Goal: Check status: Check status

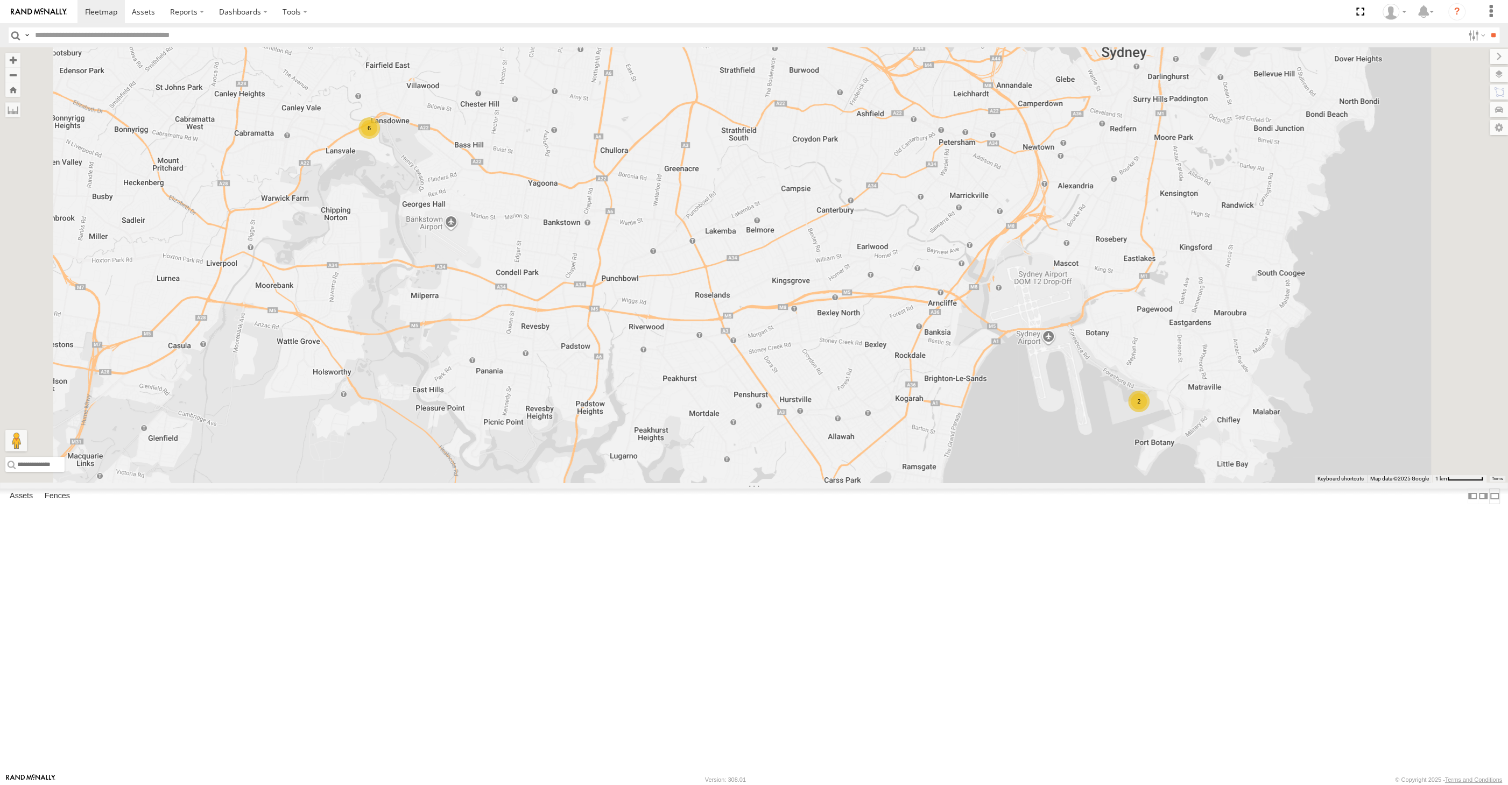
click at [1489, 504] on label at bounding box center [1494, 497] width 11 height 16
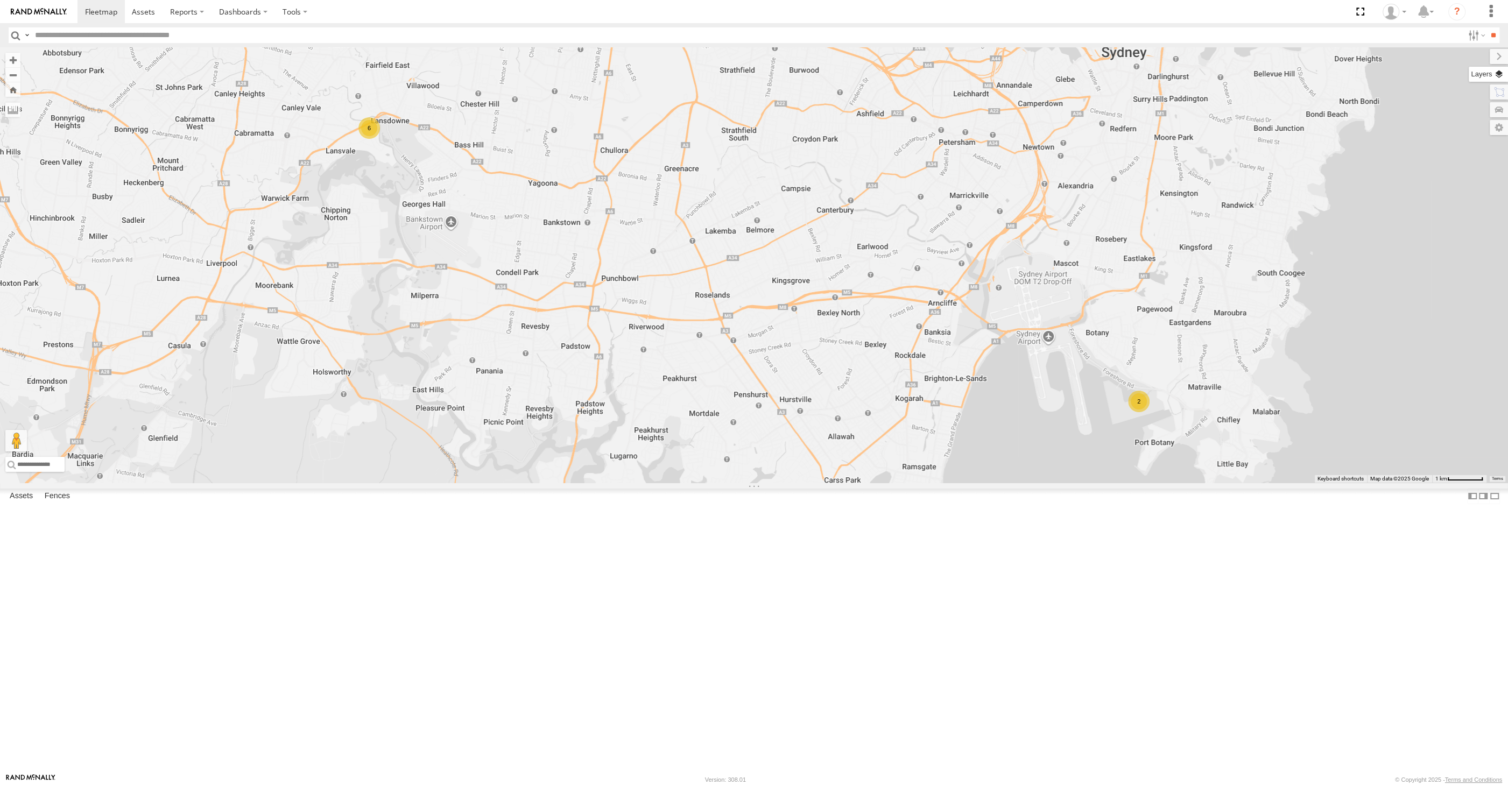
click at [1497, 70] on label at bounding box center [1488, 74] width 39 height 15
click at [0, 0] on span "Basemaps" at bounding box center [0, 0] width 0 height 0
click at [0, 0] on div "Satellite" at bounding box center [0, 0] width 0 height 0
click at [0, 0] on span "Satellite + Roadmap" at bounding box center [0, 0] width 0 height 0
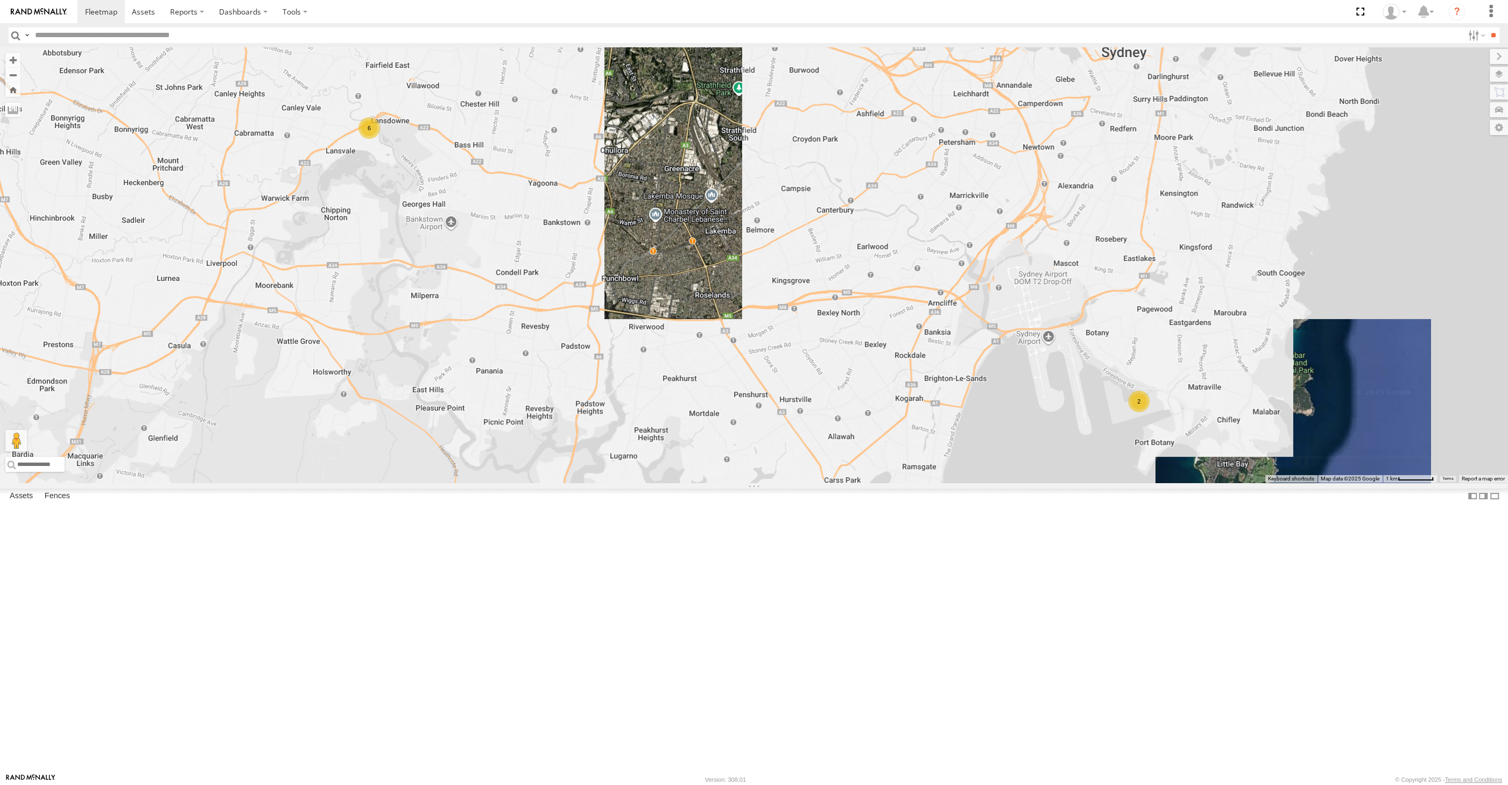
click at [0, 0] on span "Overlays" at bounding box center [0, 0] width 0 height 0
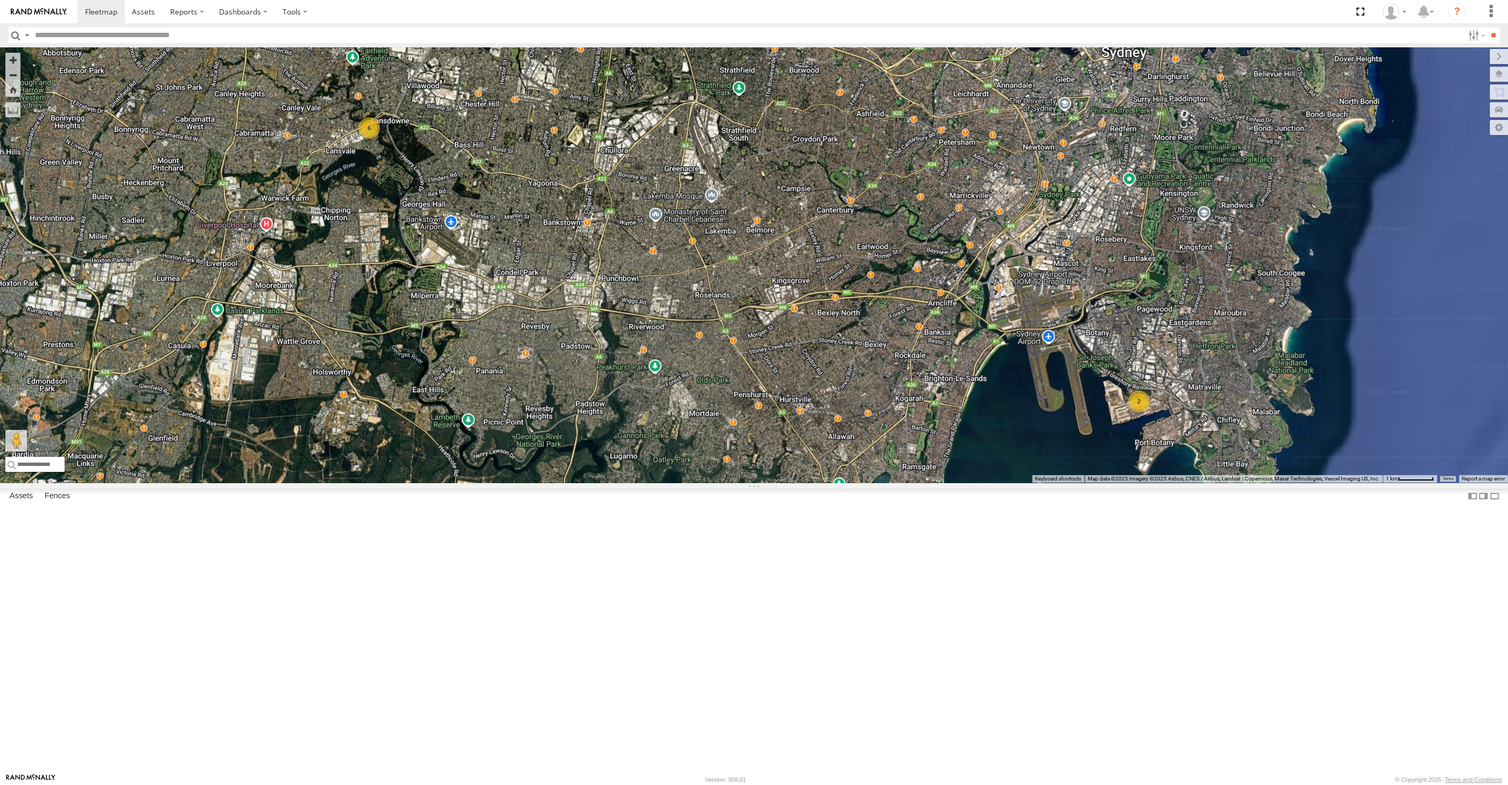
click at [0, 0] on span "Traffic" at bounding box center [0, 0] width 0 height 0
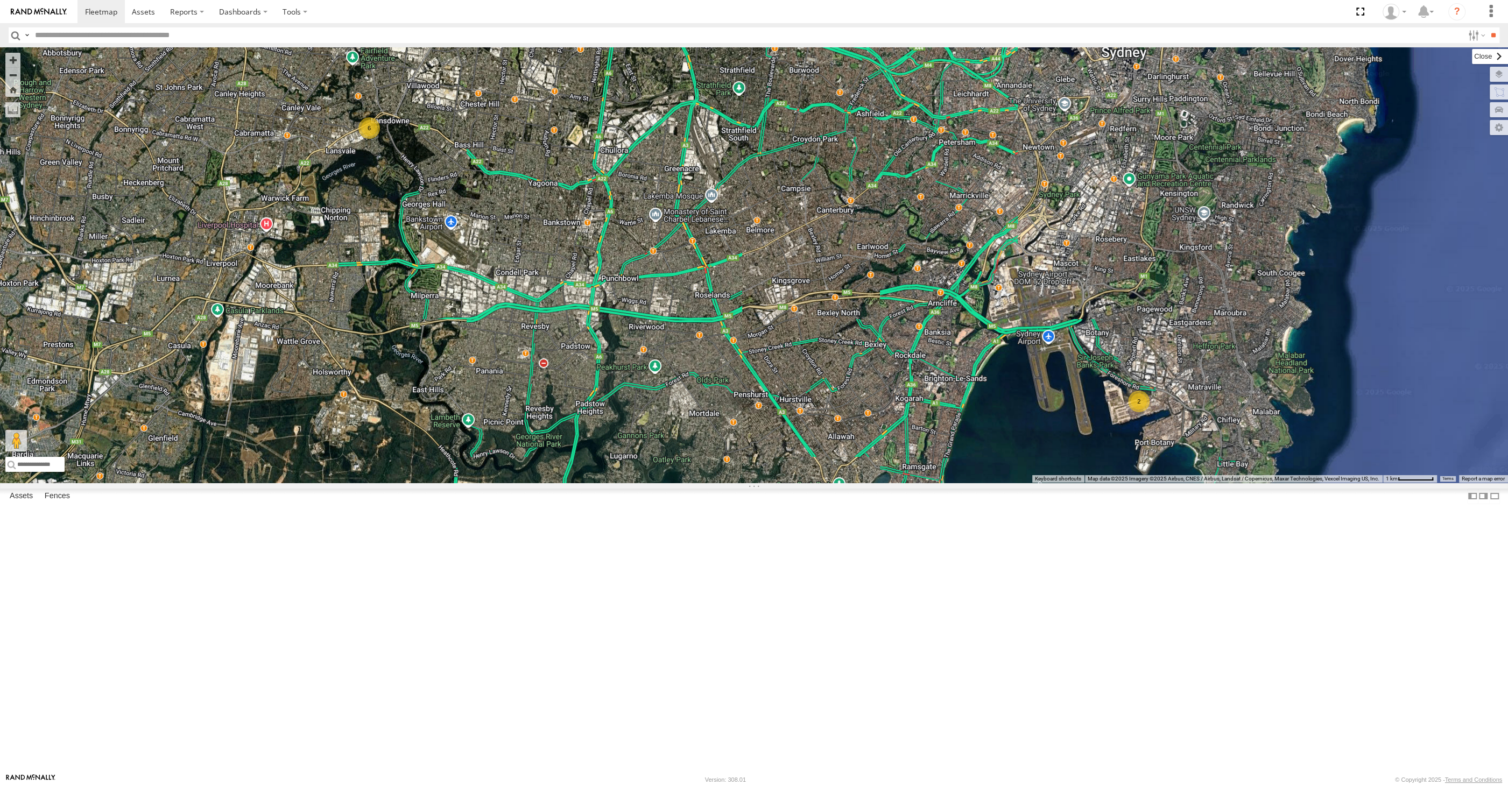
click at [1472, 57] on label at bounding box center [1490, 56] width 36 height 15
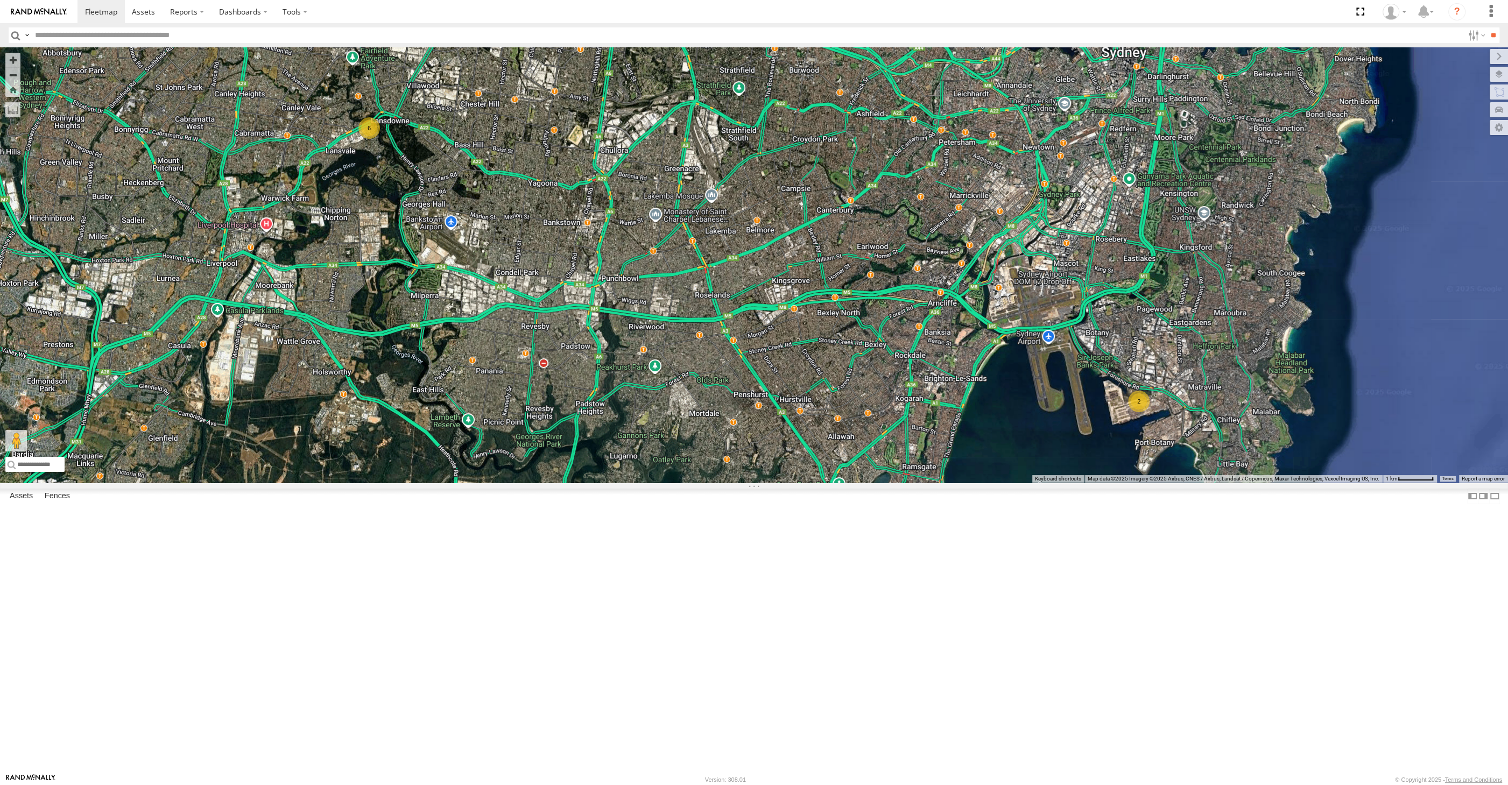
drag, startPoint x: 1112, startPoint y: 548, endPoint x: 1106, endPoint y: 542, distance: 8.4
click at [1107, 483] on div "2 6" at bounding box center [754, 264] width 1508 height 435
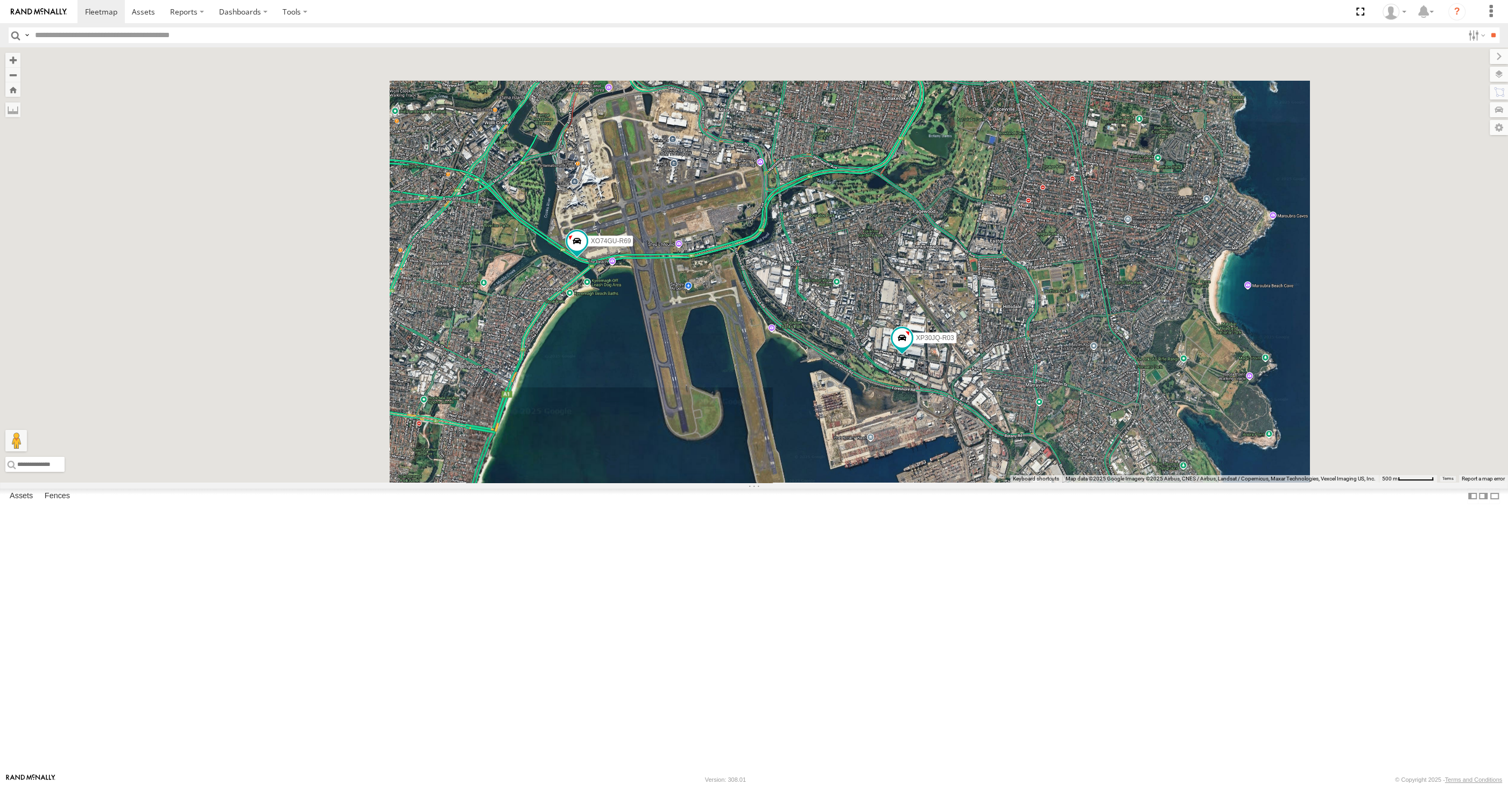
click at [781, 483] on div "XP30JQ-R03 XO74GU-R69" at bounding box center [754, 264] width 1508 height 435
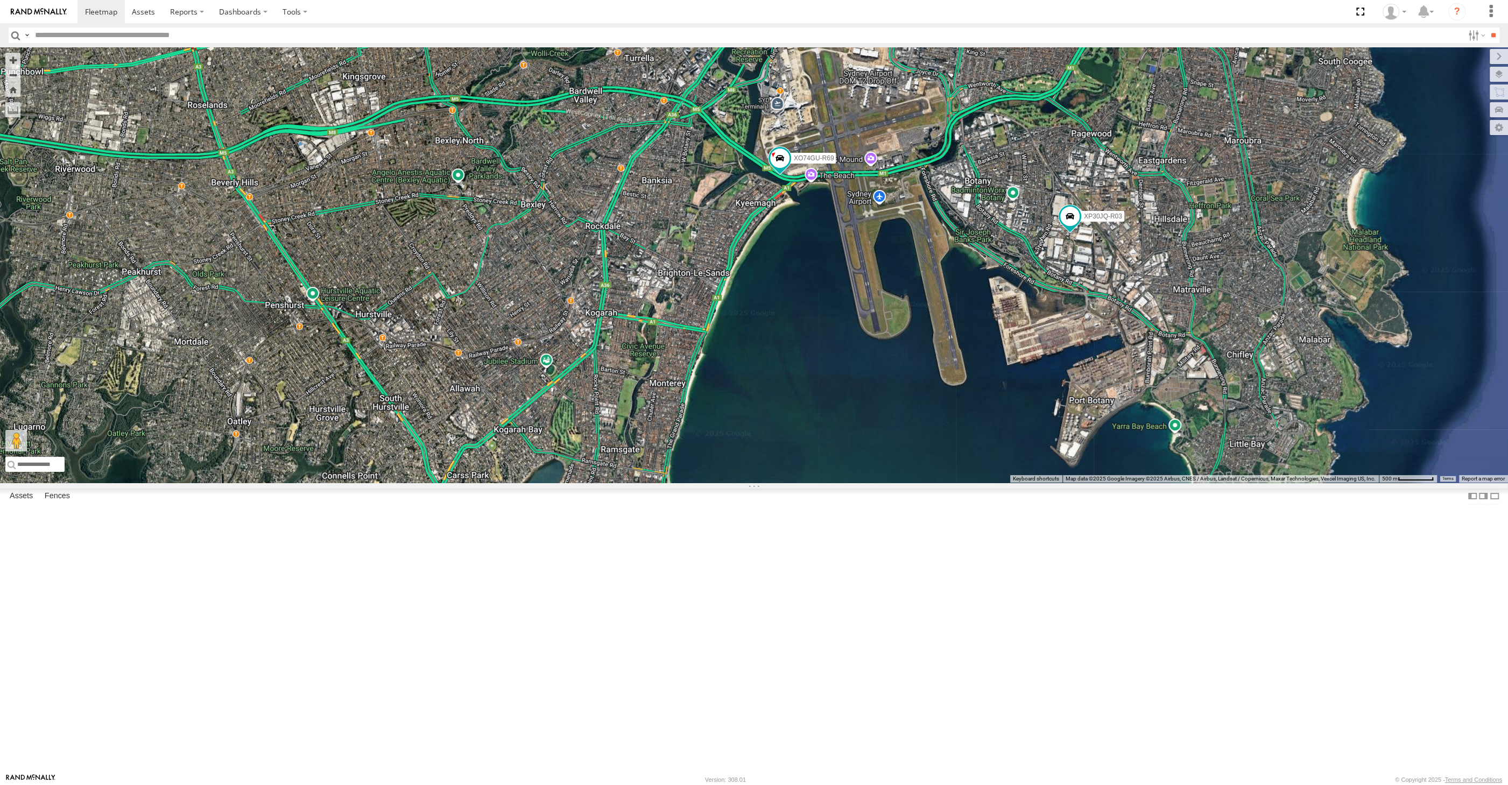
drag, startPoint x: 900, startPoint y: 606, endPoint x: 908, endPoint y: 608, distance: 7.6
click at [906, 483] on div "XP30JQ-R03 XO74GU-R69" at bounding box center [754, 264] width 1508 height 435
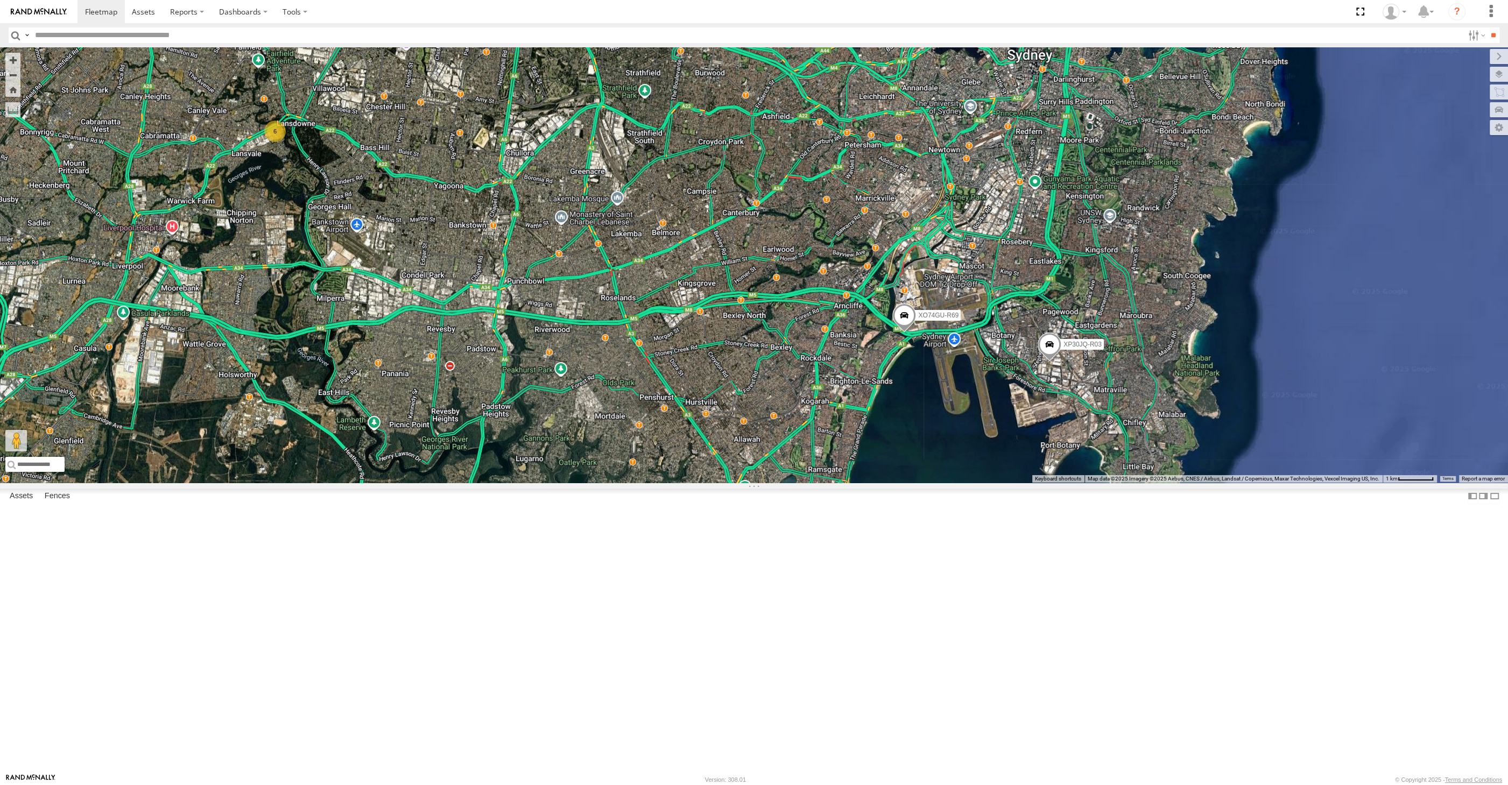
drag, startPoint x: 530, startPoint y: 542, endPoint x: 590, endPoint y: 555, distance: 62.2
click at [587, 483] on div "XP30JQ-R03 6 XO74GU-R69" at bounding box center [754, 264] width 1508 height 435
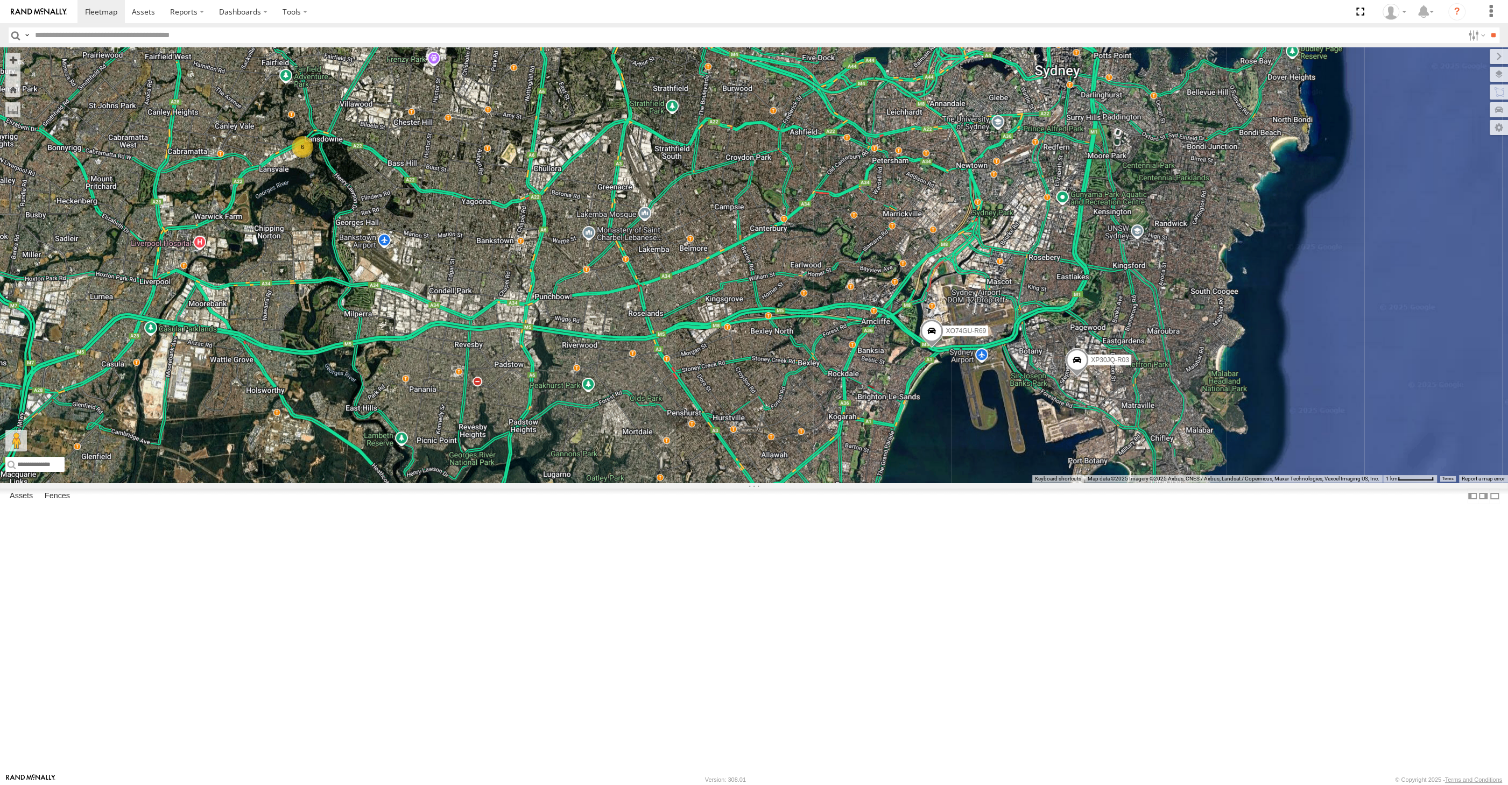
drag, startPoint x: 617, startPoint y: 555, endPoint x: 674, endPoint y: 570, distance: 59.1
click at [674, 483] on div "XP30JQ-R03 XO74GU-R69 6" at bounding box center [754, 264] width 1508 height 435
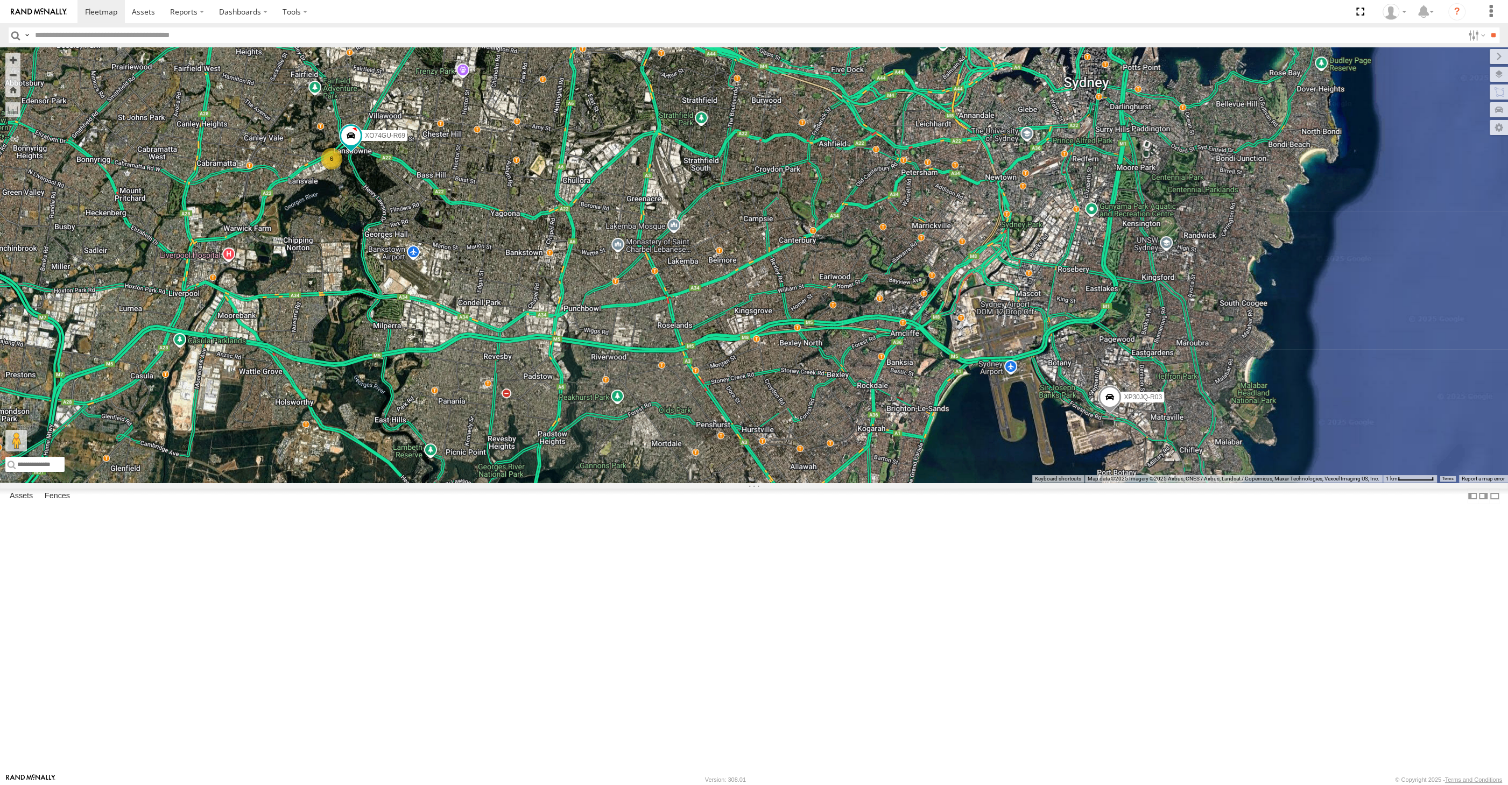
drag, startPoint x: 432, startPoint y: 360, endPoint x: 465, endPoint y: 404, distance: 54.9
click at [464, 404] on div "XP30JQ-R03 6 XO74GU-R69" at bounding box center [754, 264] width 1508 height 435
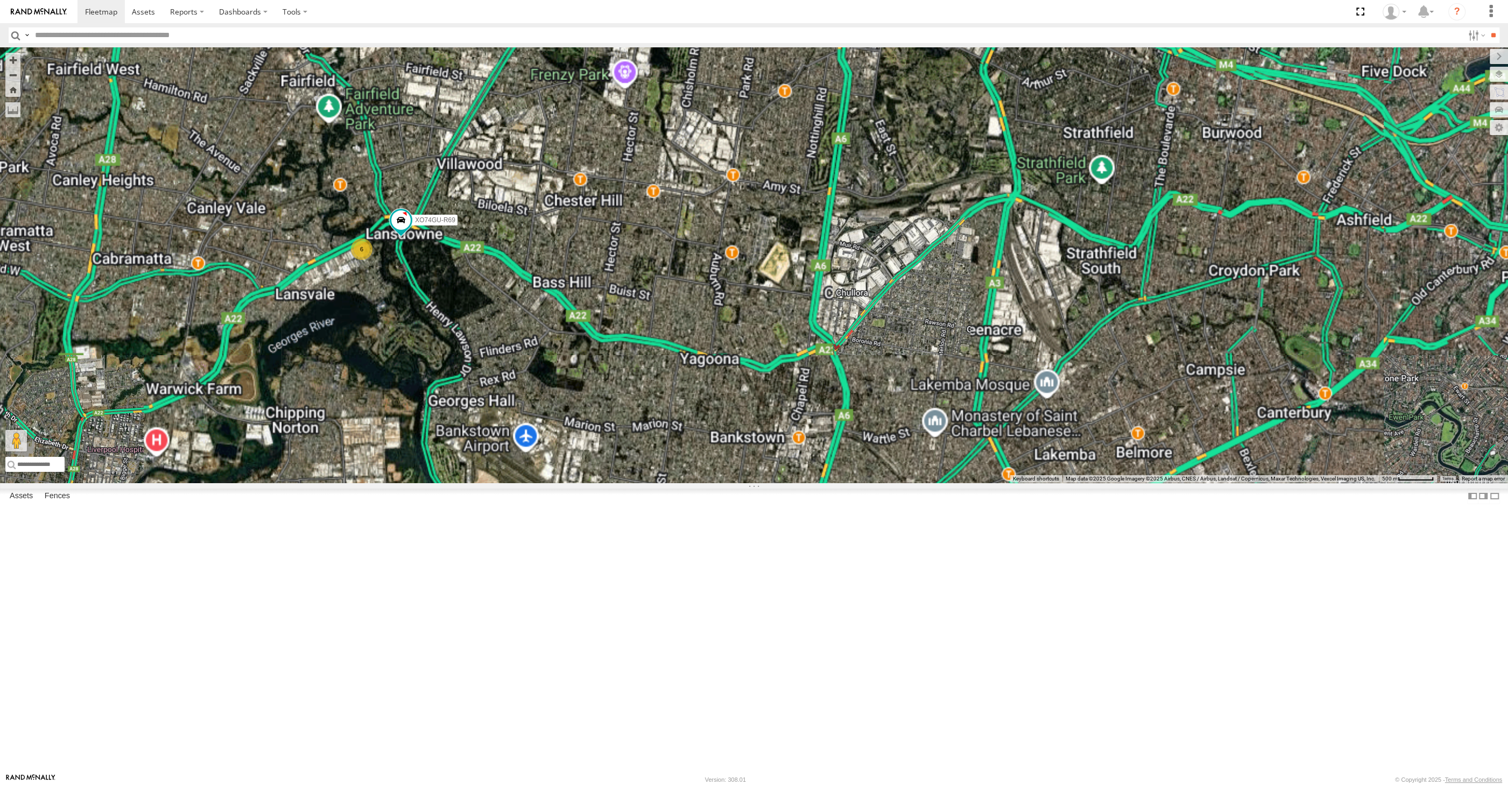
click at [419, 451] on div "XP30JQ-R03 XO74GU-R69 6" at bounding box center [754, 264] width 1508 height 435
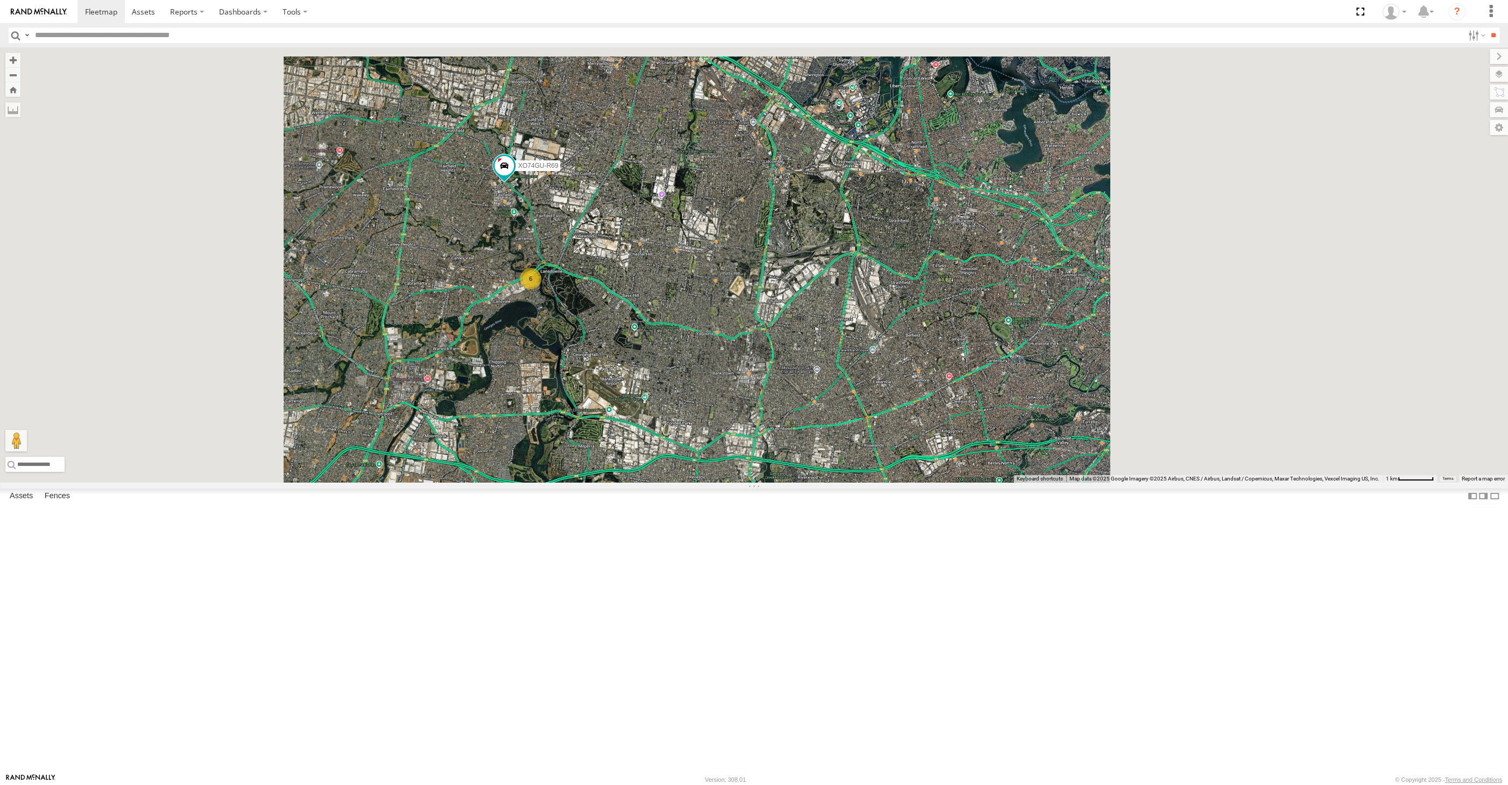
drag, startPoint x: 1050, startPoint y: 546, endPoint x: 890, endPoint y: 490, distance: 170.0
click at [891, 483] on div "XO74GU-R69 XP30JQ-R03 6" at bounding box center [754, 264] width 1508 height 435
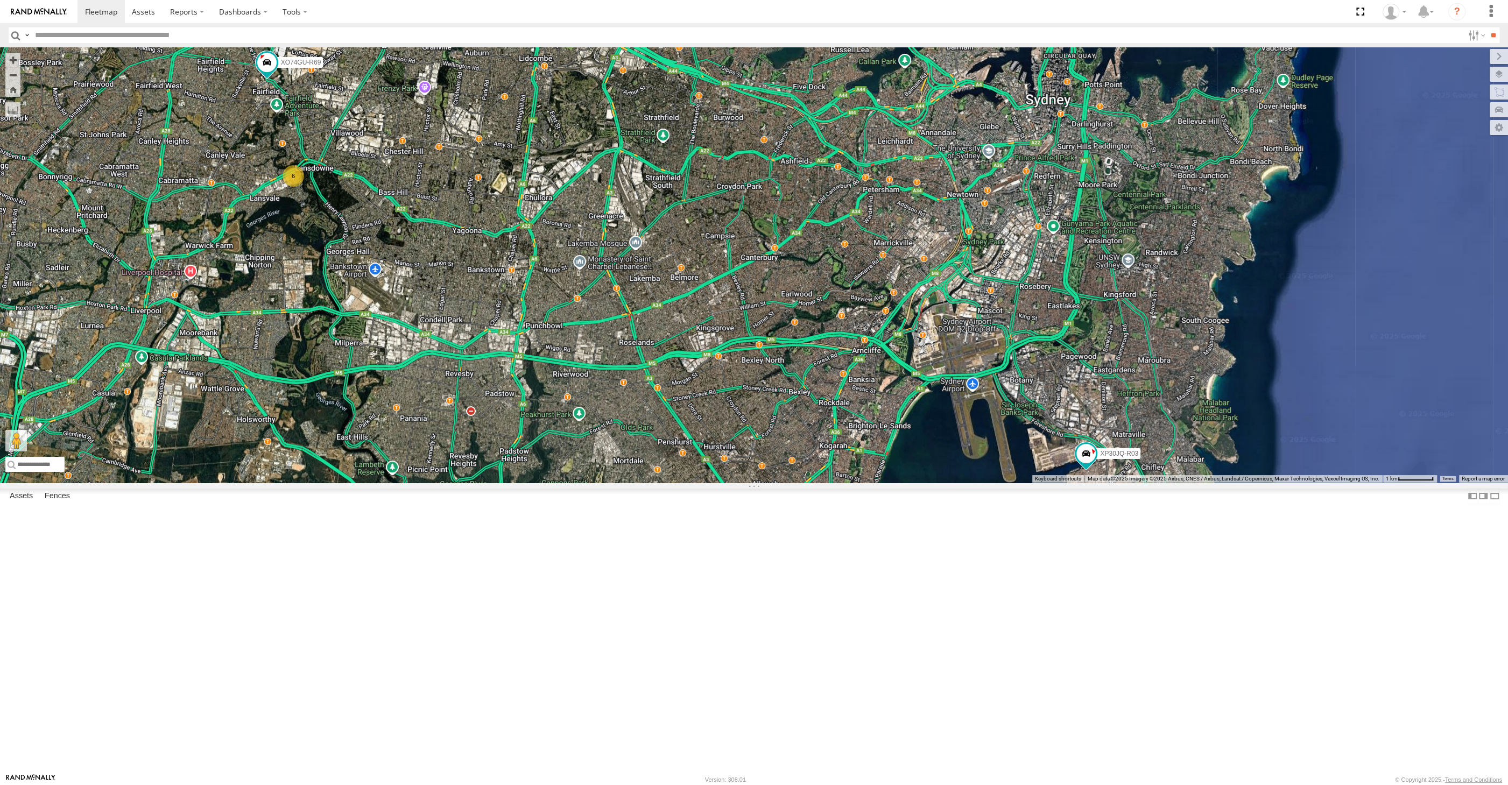
drag, startPoint x: 1172, startPoint y: 664, endPoint x: 1189, endPoint y: 636, distance: 33.0
click at [1182, 483] on div "XO74GU-R69 XP30JQ-R03 6" at bounding box center [754, 264] width 1508 height 435
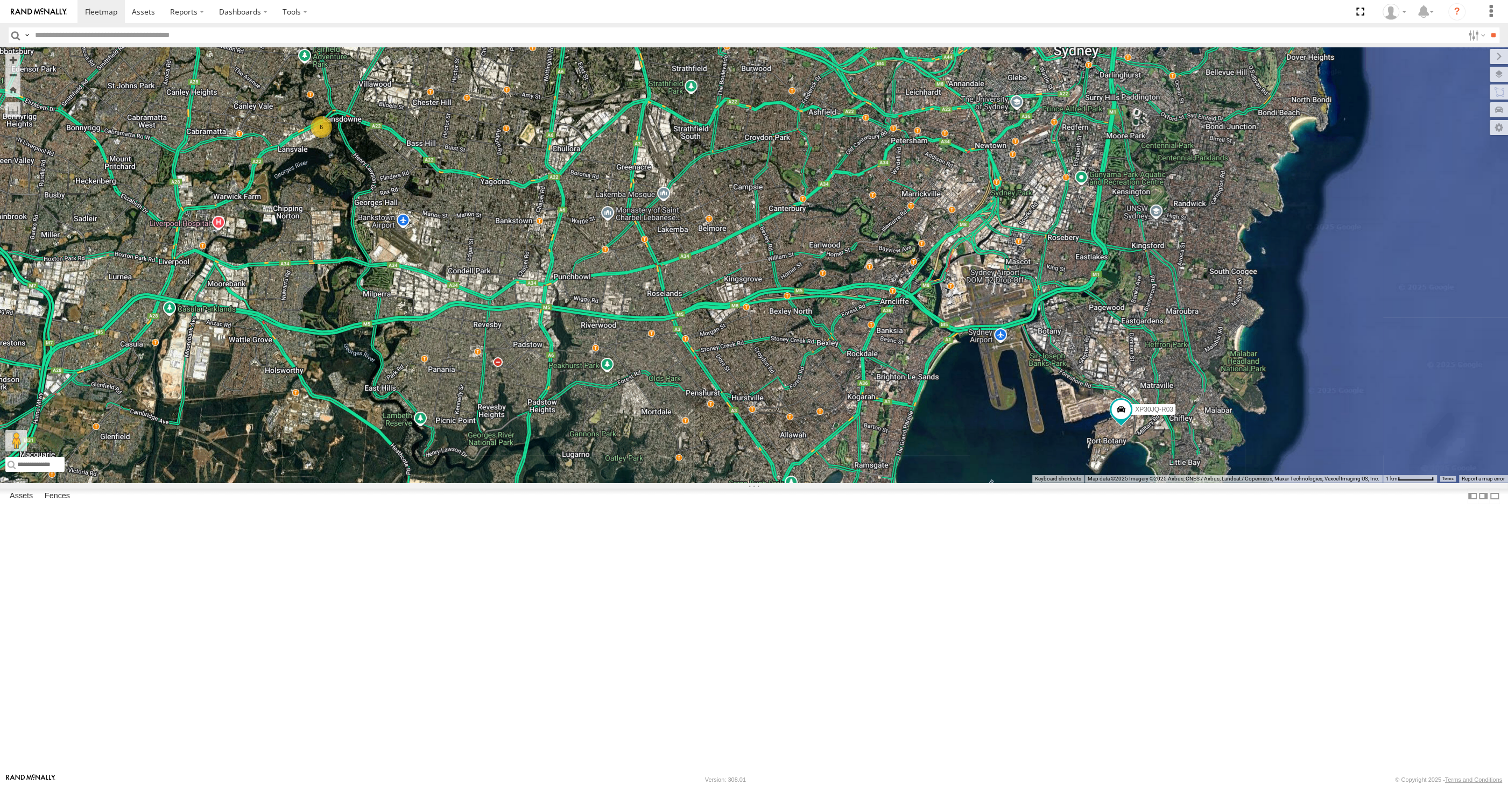
drag, startPoint x: 1031, startPoint y: 666, endPoint x: 1020, endPoint y: 666, distance: 10.2
click at [1020, 483] on div "XP30JQ-R03 XO74GU-R69 6" at bounding box center [754, 264] width 1508 height 435
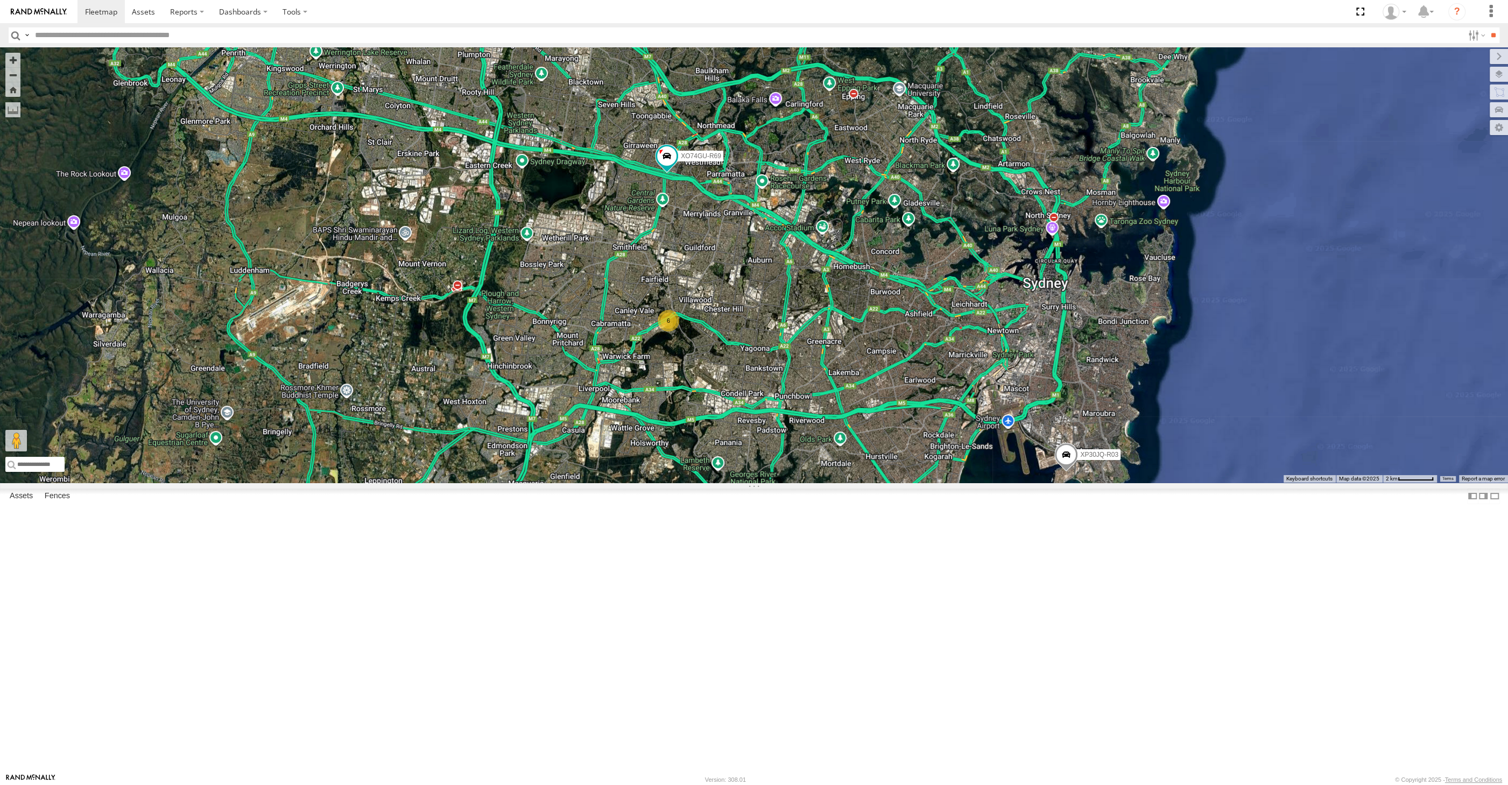
click at [584, 483] on div "XP30JQ-R03 6 XO74GU-R69" at bounding box center [754, 264] width 1508 height 435
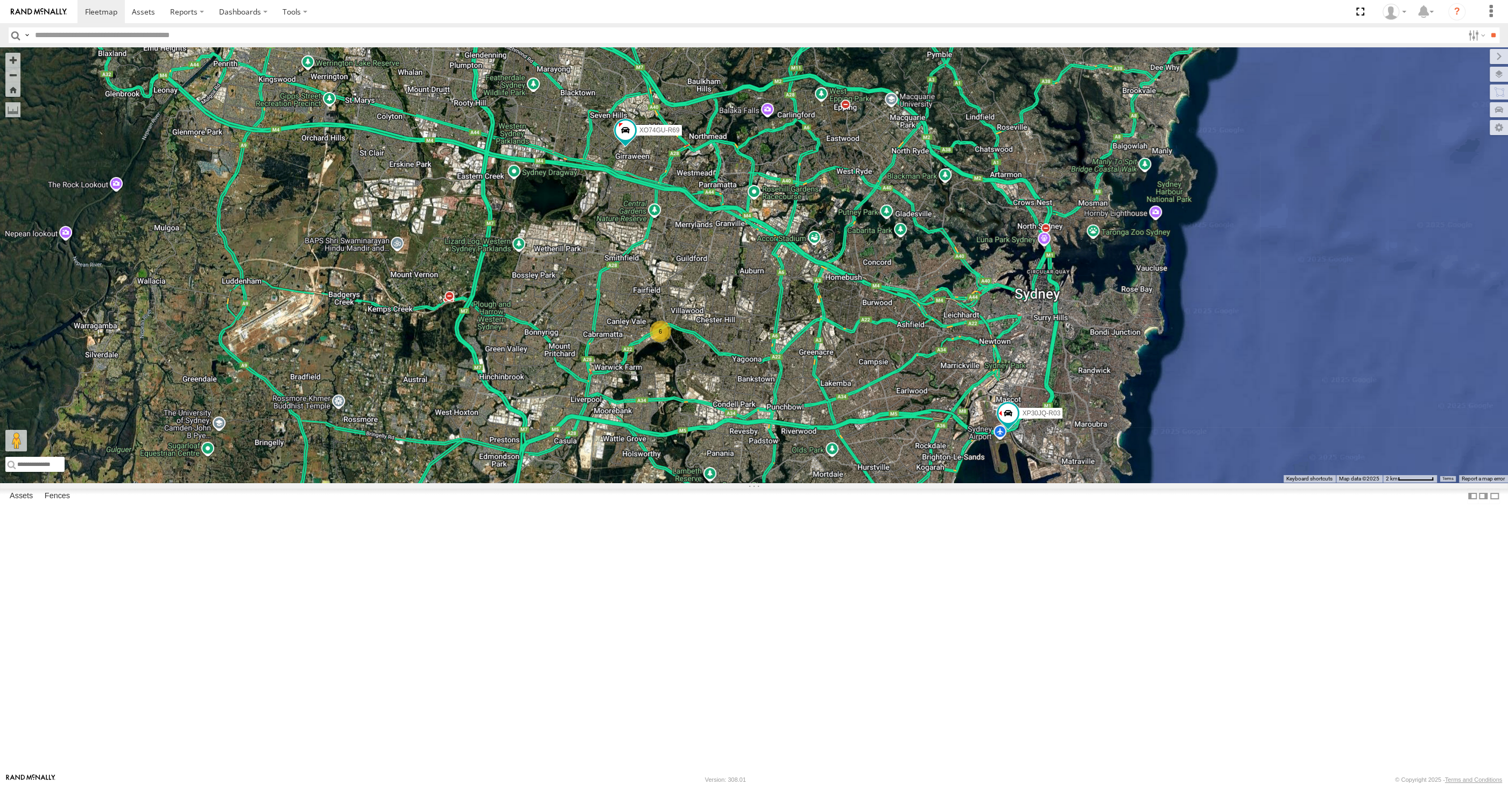
drag, startPoint x: 906, startPoint y: 565, endPoint x: 897, endPoint y: 577, distance: 15.1
click at [897, 483] on div "XP30JQ-R03 6 XO74GU-R69" at bounding box center [754, 264] width 1508 height 435
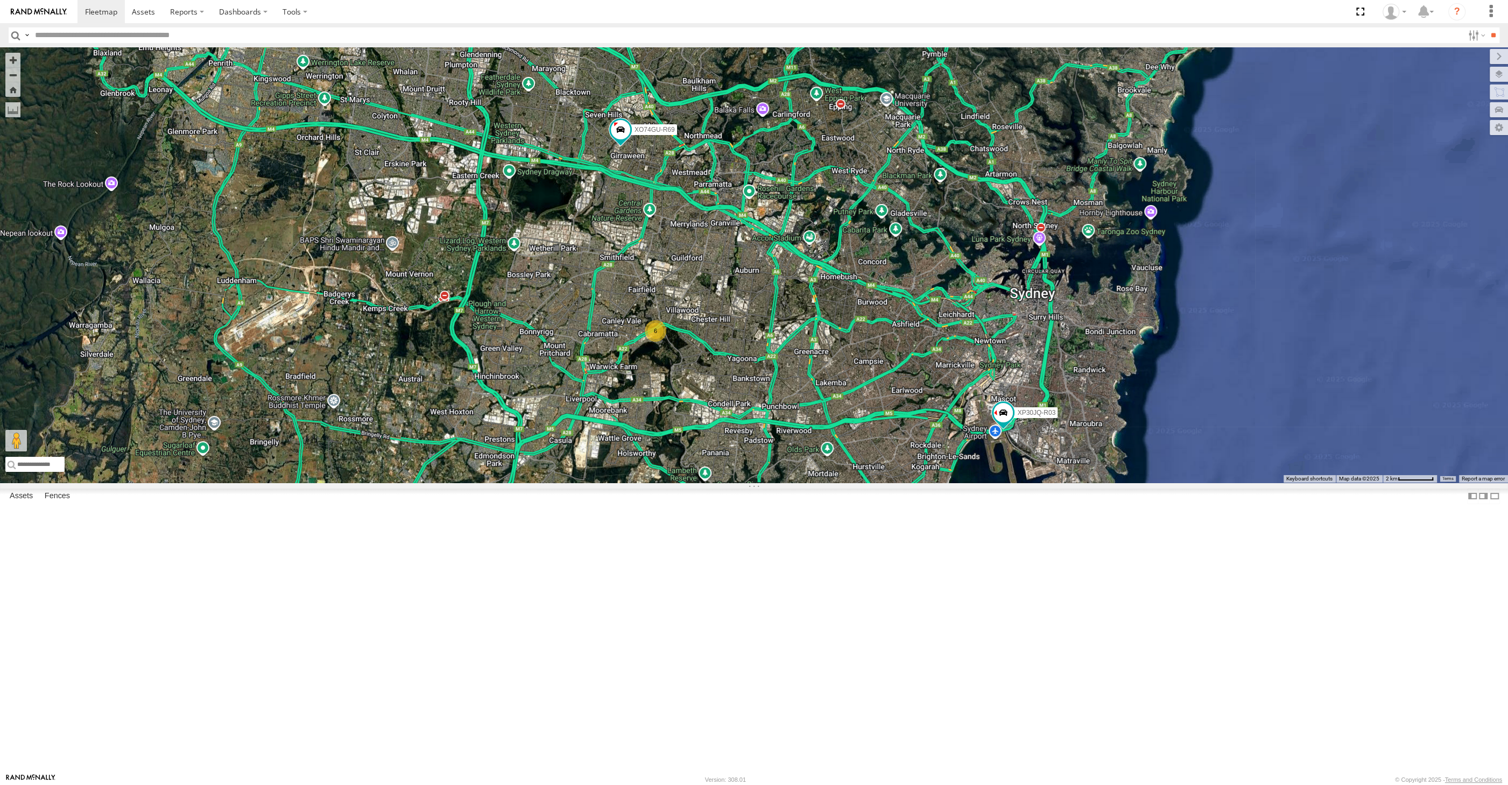
drag, startPoint x: 890, startPoint y: 571, endPoint x: 884, endPoint y: 569, distance: 6.0
click at [887, 483] on div "XP30JQ-R03 6 XO74GU-R69" at bounding box center [754, 264] width 1508 height 435
